Goal: Task Accomplishment & Management: Complete application form

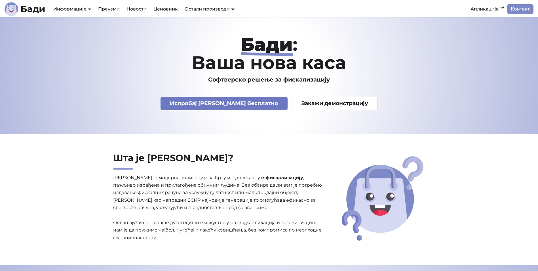
click at [186, 104] on link "Испробај [PERSON_NAME] бесплатно" at bounding box center [224, 103] width 127 height 13
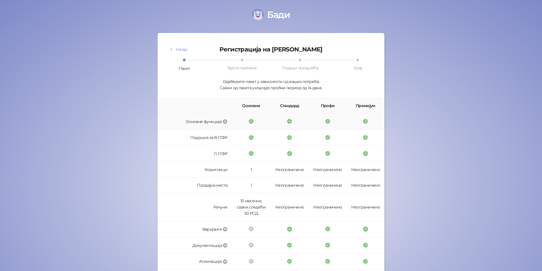
click at [249, 120] on icon at bounding box center [251, 121] width 5 height 5
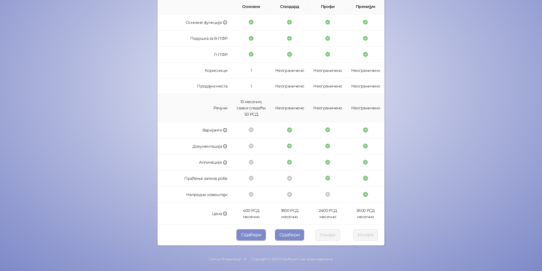
scroll to position [99, 0]
click at [253, 237] on button "Одабери" at bounding box center [252, 234] width 30 height 11
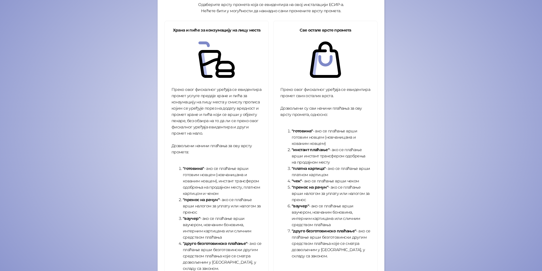
scroll to position [85, 0]
